Goal: Register for event/course

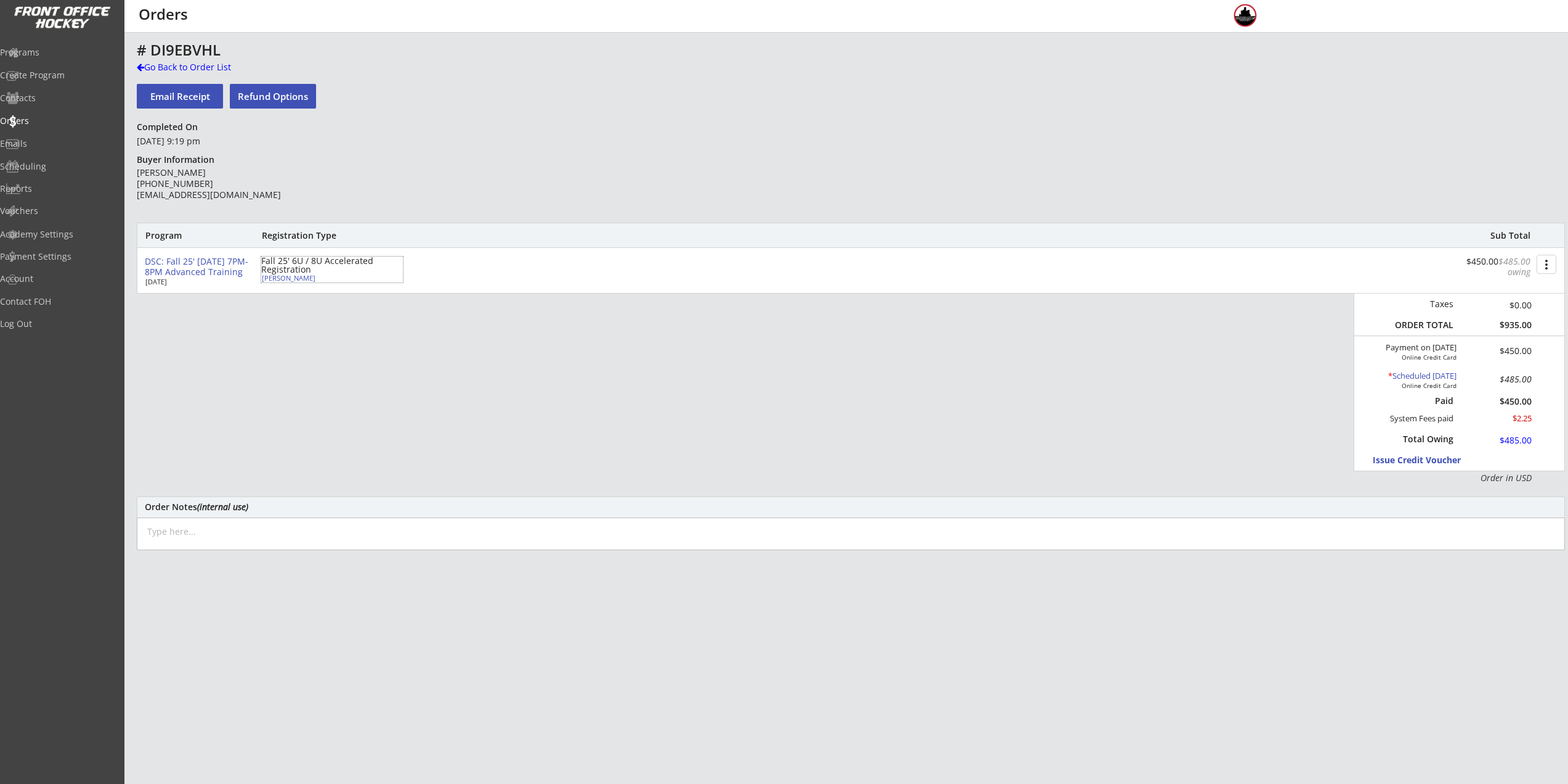
click at [273, 273] on div "Fall 25' 6U / 8U Accelerated Registration" at bounding box center [332, 265] width 142 height 17
select select ""Youth S/M""
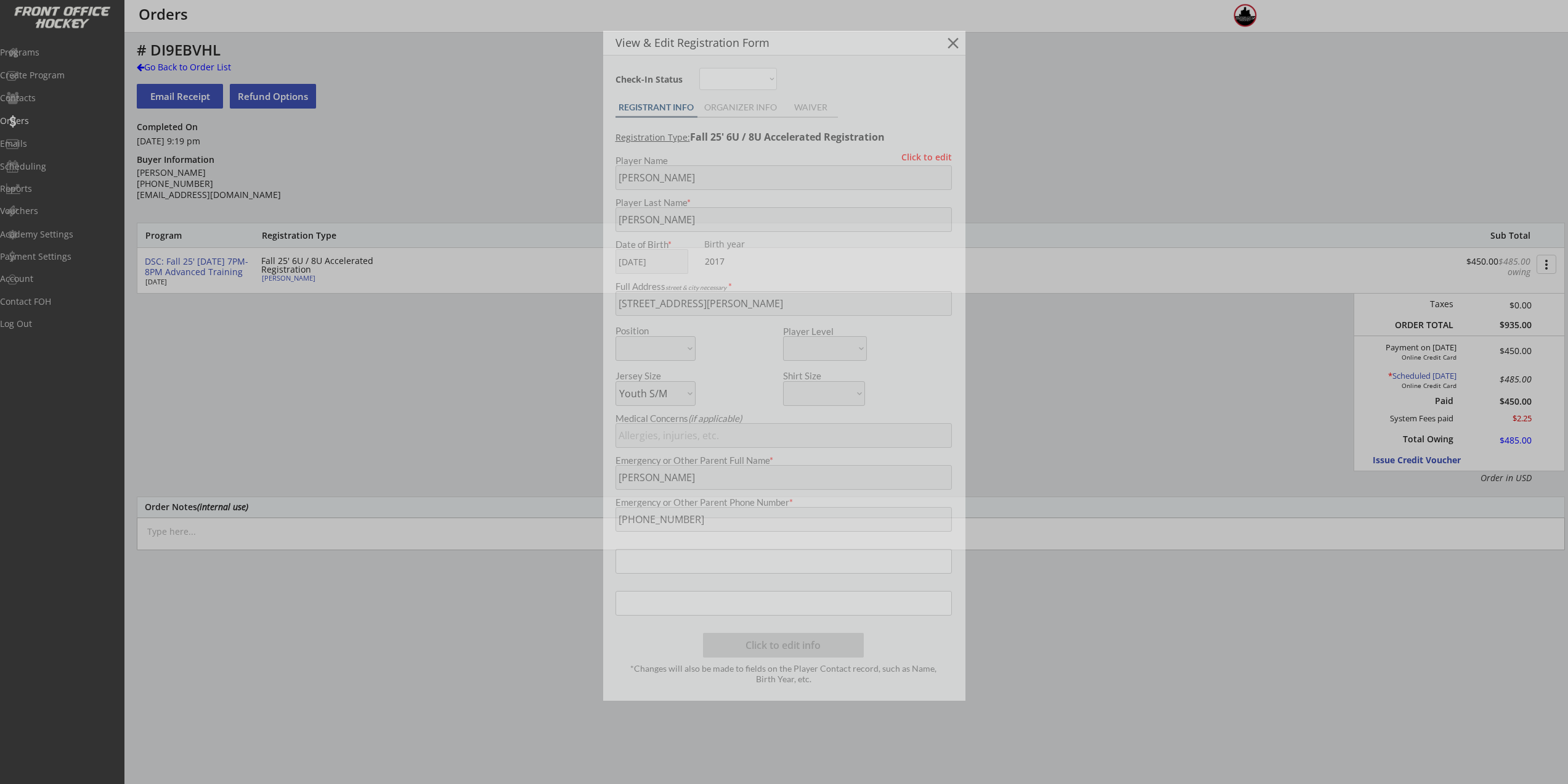
type input "2017"
type input "Eagles 9U"
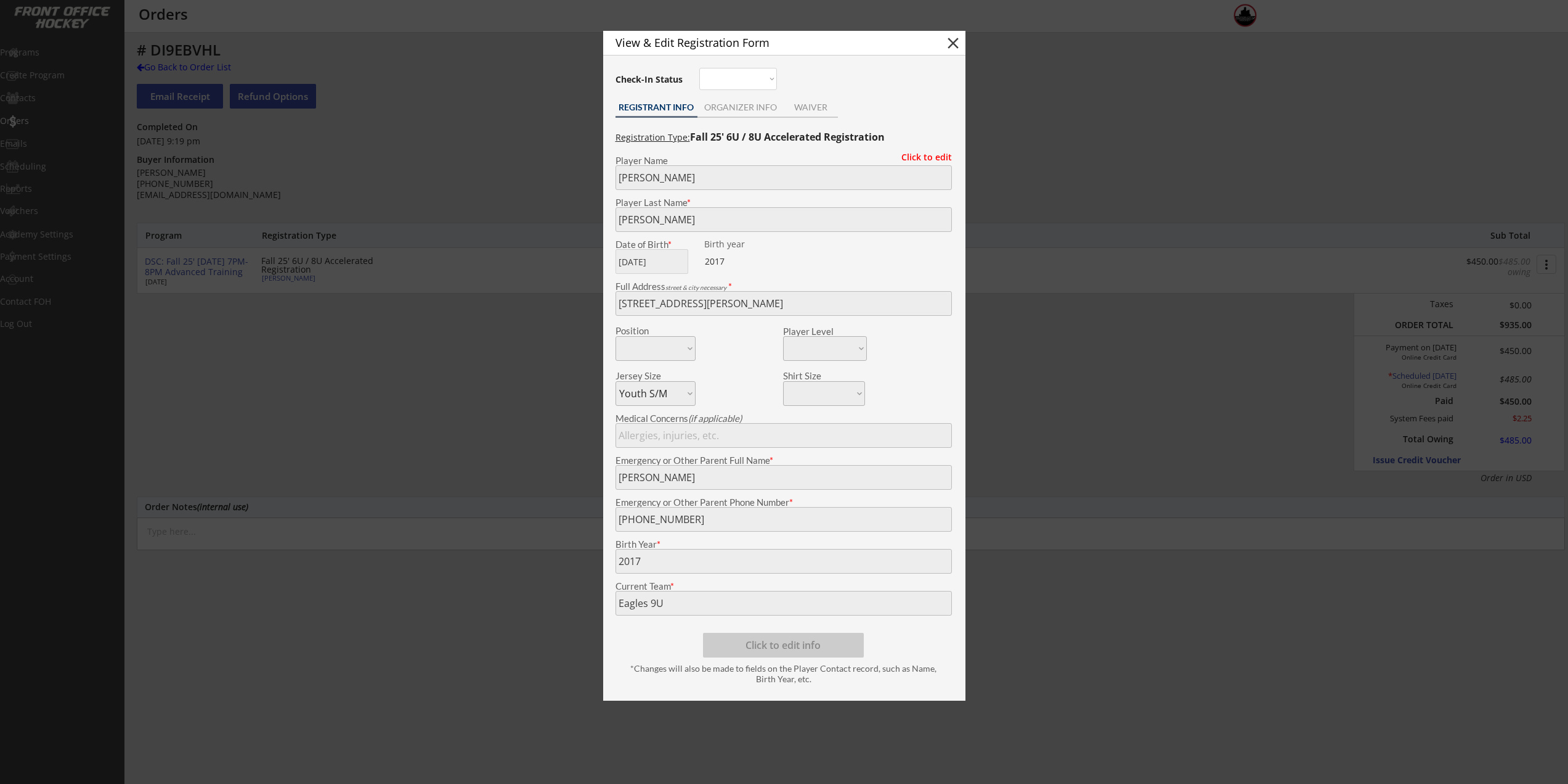
click at [961, 36] on div "View & Edit Registration Form close" at bounding box center [784, 43] width 363 height 25
click at [957, 40] on button "close" at bounding box center [954, 43] width 19 height 19
select select ""PLACEHOLDER_1427118222253""
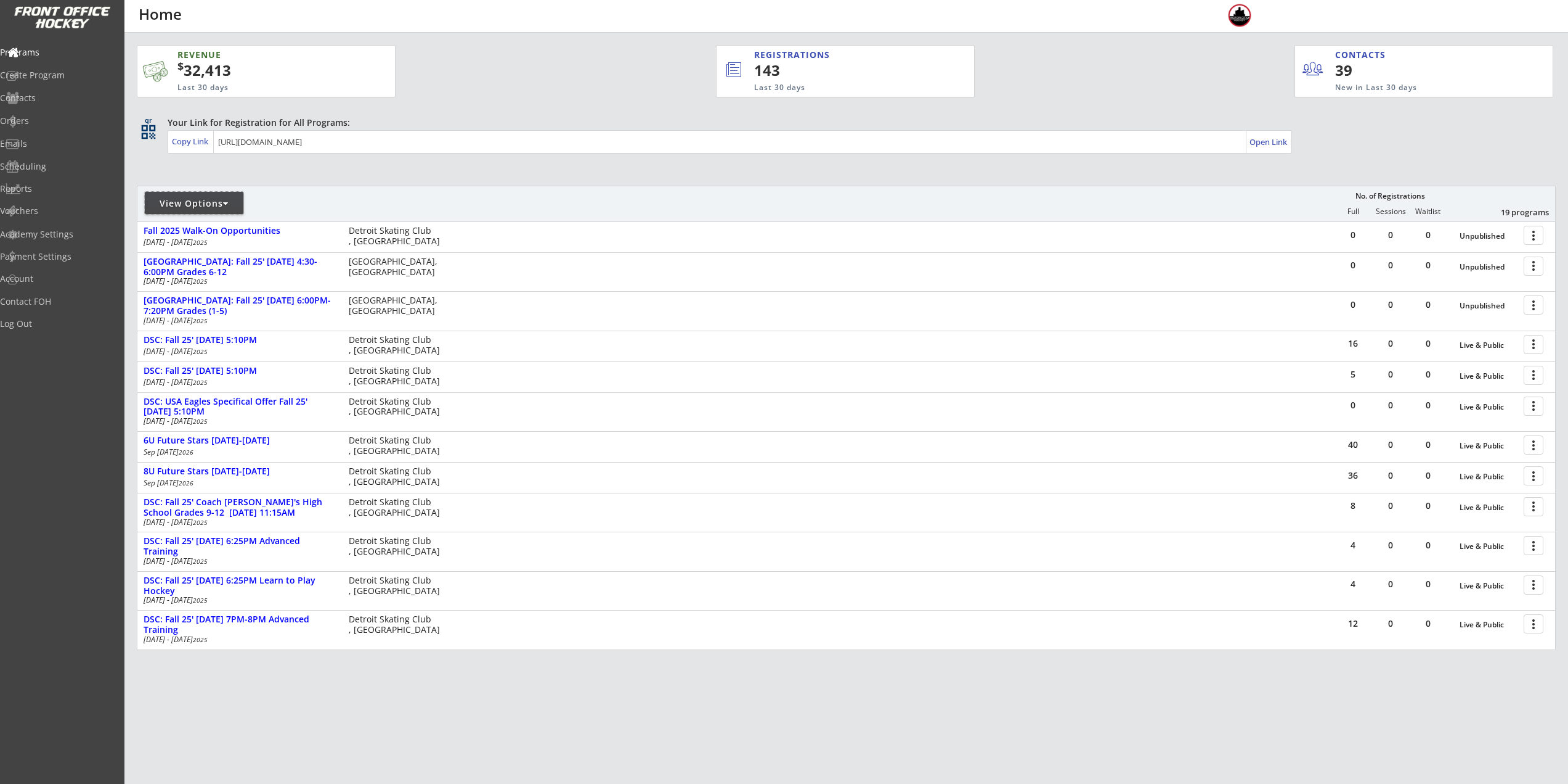
click at [194, 199] on div "View Options" at bounding box center [194, 203] width 99 height 12
select select ""Upcoming Programs""
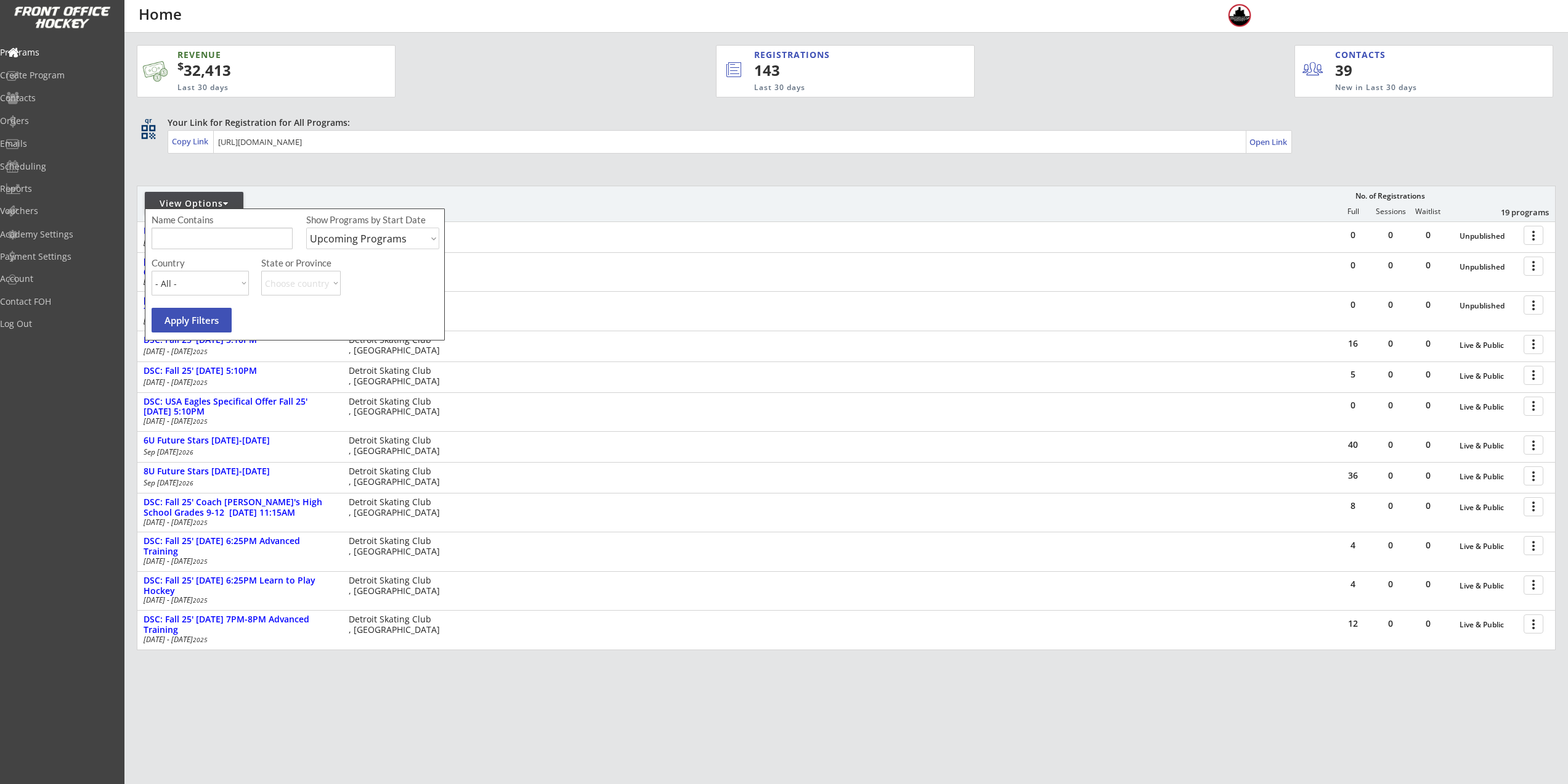
click at [198, 229] on input "input" at bounding box center [222, 238] width 141 height 21
type input "Learn"
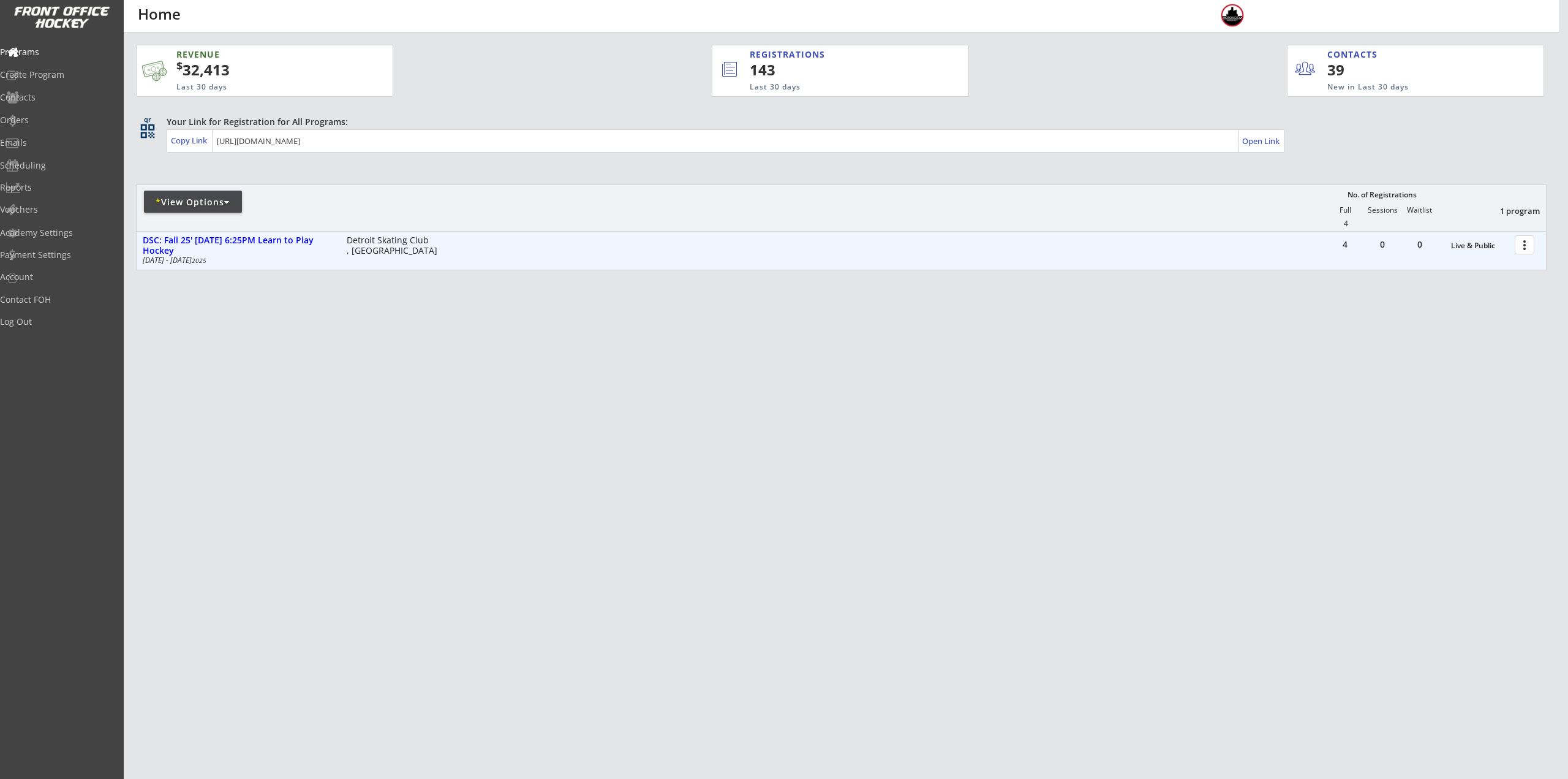
click at [1525, 248] on div at bounding box center [1526, 243] width 21 height 21
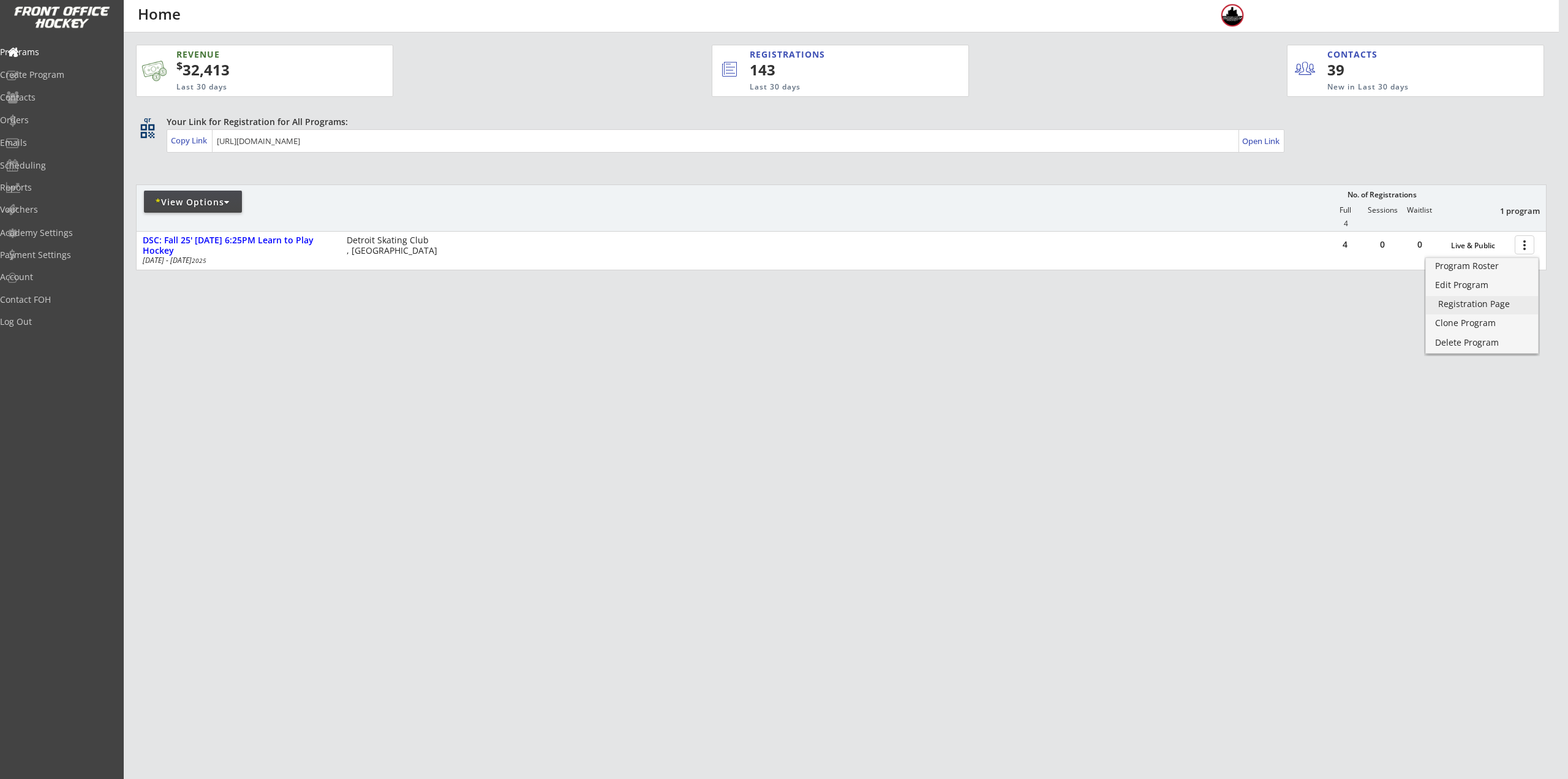
click at [1489, 302] on div "Registration Page" at bounding box center [1482, 304] width 88 height 9
